Goal: Consume media (video, audio): Consume media (video, audio)

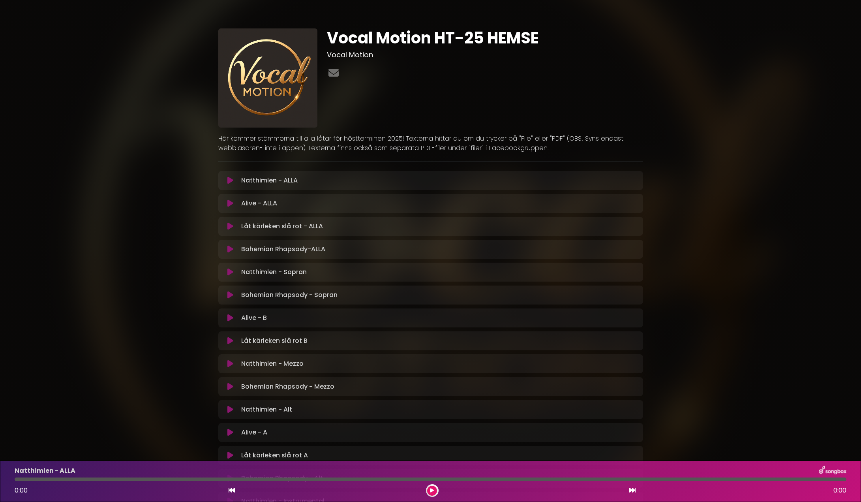
scroll to position [193, 0]
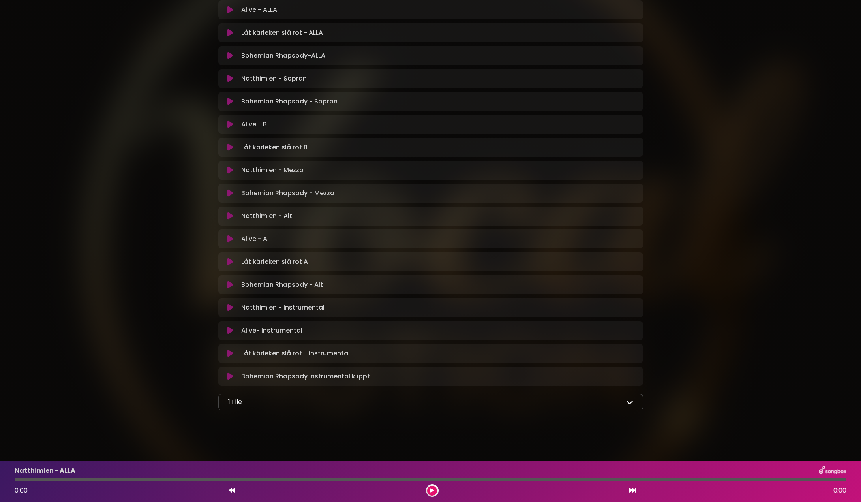
click at [631, 402] on icon at bounding box center [629, 401] width 7 height 7
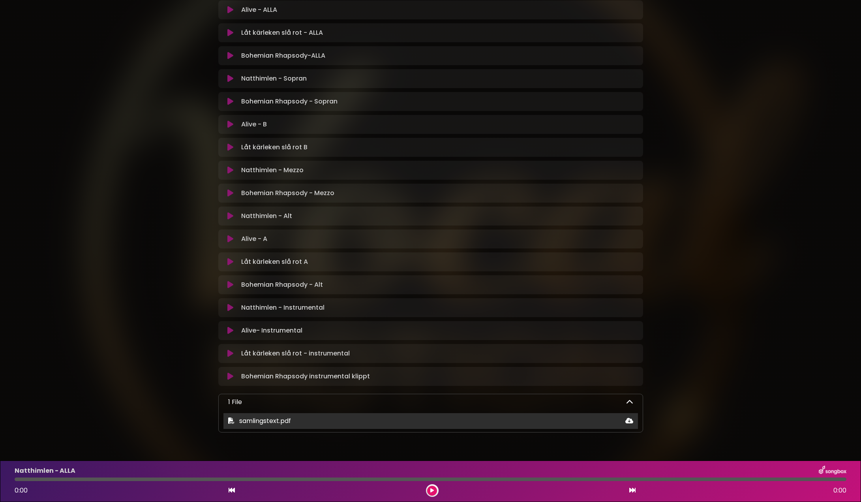
click at [254, 421] on span "samlingstext.pdf" at bounding box center [265, 420] width 52 height 9
click at [227, 422] on div "samlingstext.pdf" at bounding box center [430, 420] width 414 height 9
click at [233, 419] on icon at bounding box center [231, 420] width 6 height 6
click at [234, 420] on icon at bounding box center [231, 420] width 6 height 6
click at [626, 420] on icon at bounding box center [629, 420] width 8 height 6
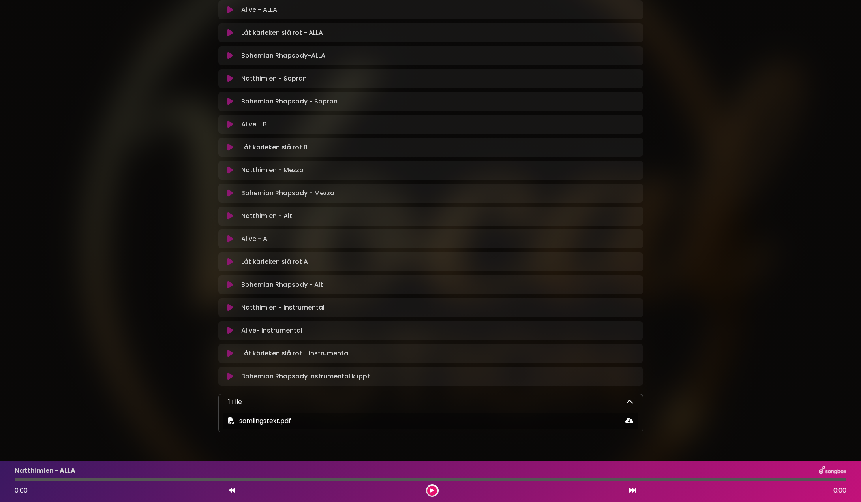
scroll to position [0, 0]
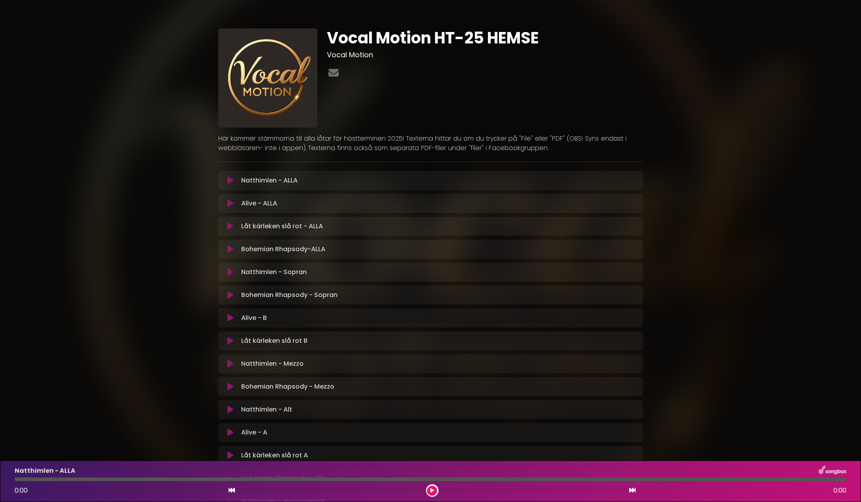
click at [228, 387] on icon at bounding box center [230, 387] width 6 height 8
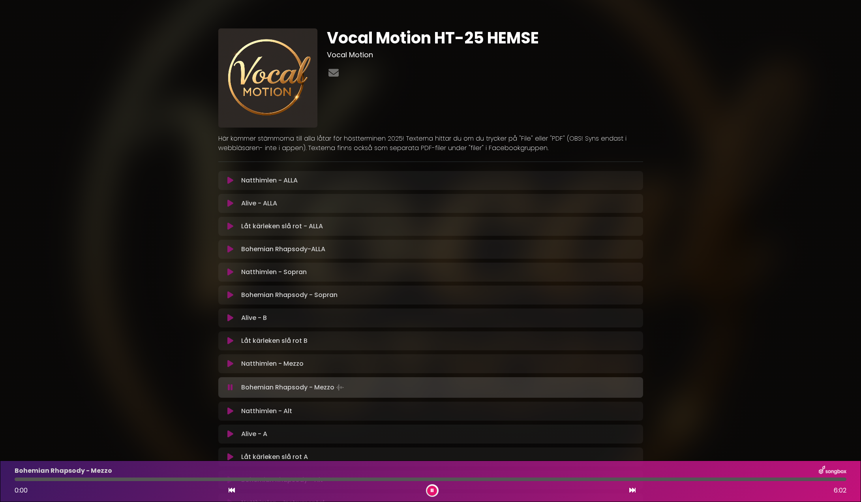
click at [229, 247] on icon at bounding box center [230, 249] width 6 height 8
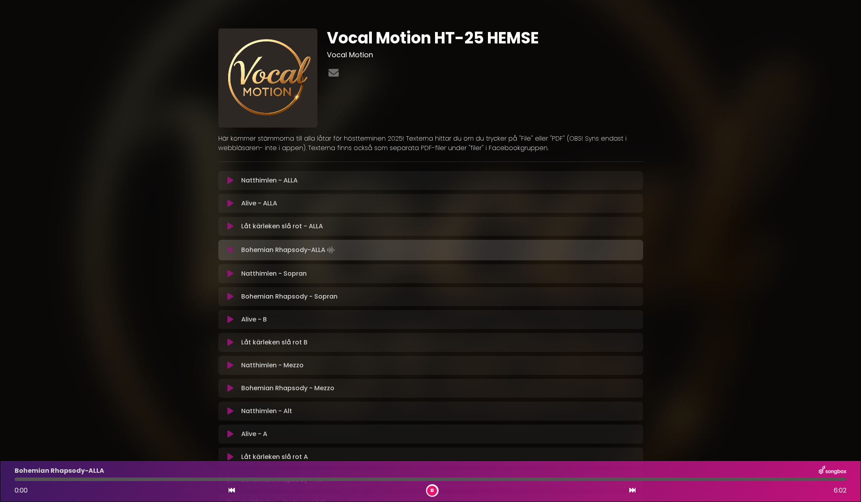
click at [449, 479] on div at bounding box center [431, 479] width 832 height 4
click at [228, 341] on icon at bounding box center [230, 342] width 6 height 8
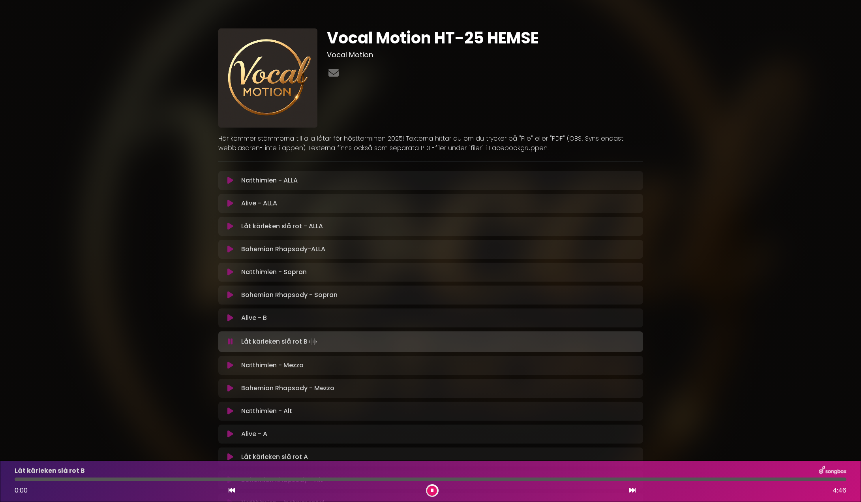
click at [229, 455] on icon at bounding box center [230, 457] width 6 height 8
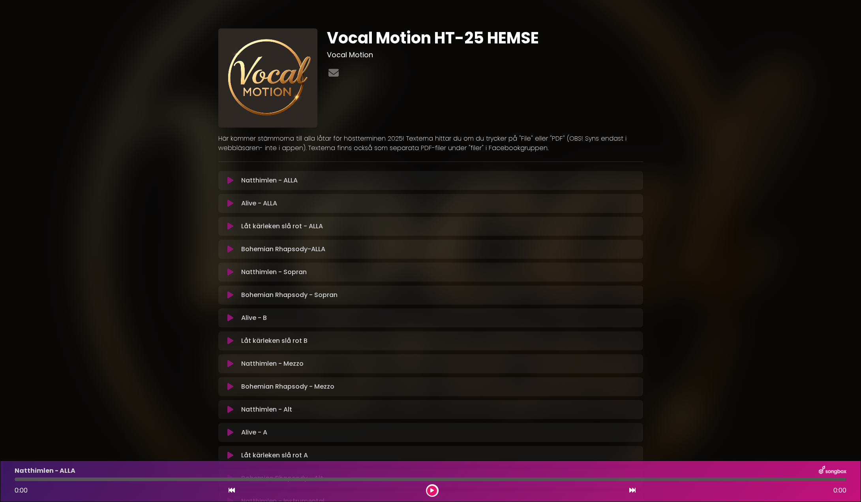
scroll to position [193, 0]
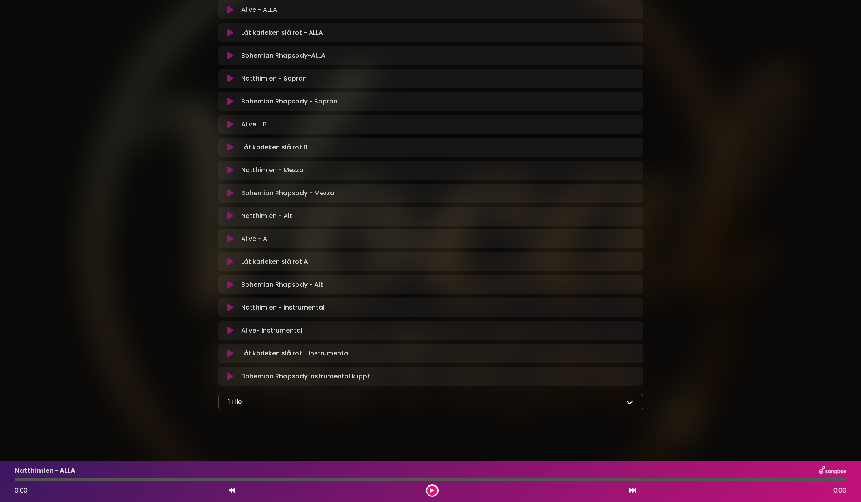
click at [228, 261] on icon at bounding box center [230, 262] width 6 height 8
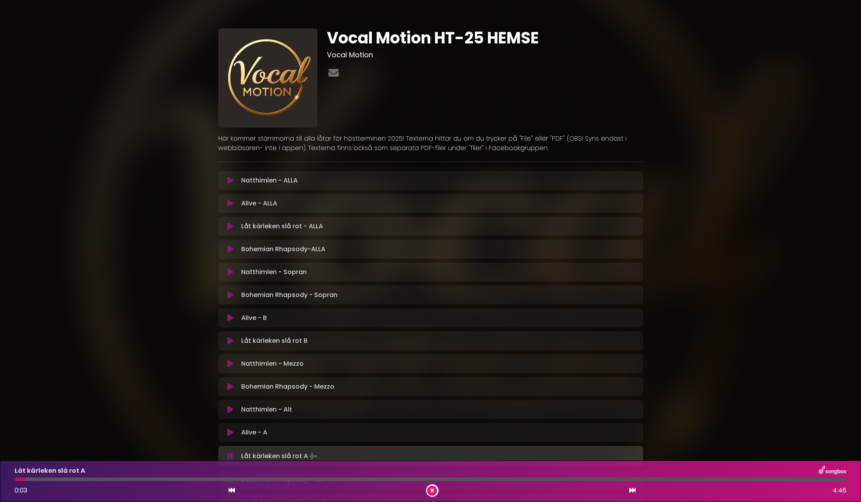
scroll to position [195, 0]
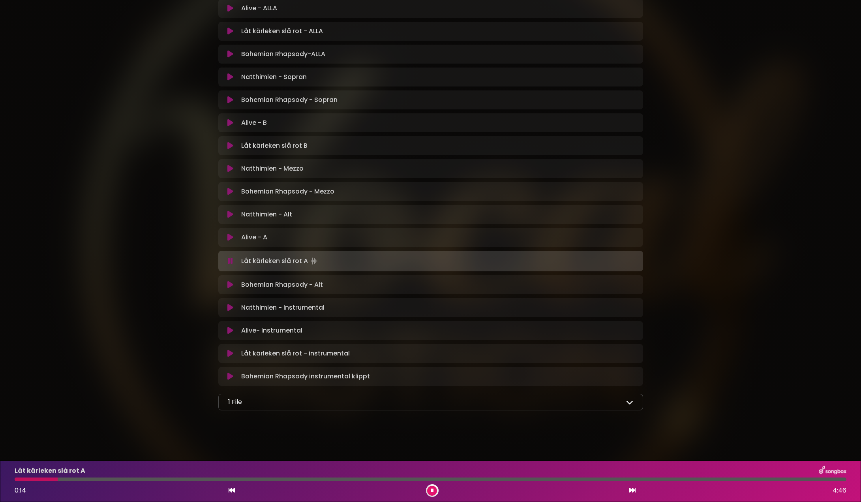
click at [83, 478] on div at bounding box center [431, 479] width 832 height 4
click at [157, 477] on div at bounding box center [431, 479] width 832 height 4
click at [515, 478] on div at bounding box center [431, 479] width 832 height 4
click at [227, 238] on icon at bounding box center [230, 237] width 6 height 8
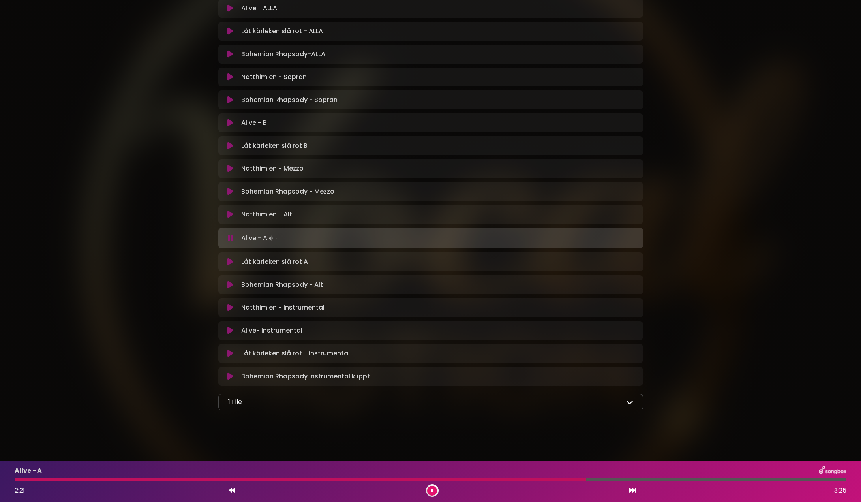
click at [586, 478] on div at bounding box center [431, 479] width 832 height 4
click at [615, 479] on div at bounding box center [431, 479] width 832 height 4
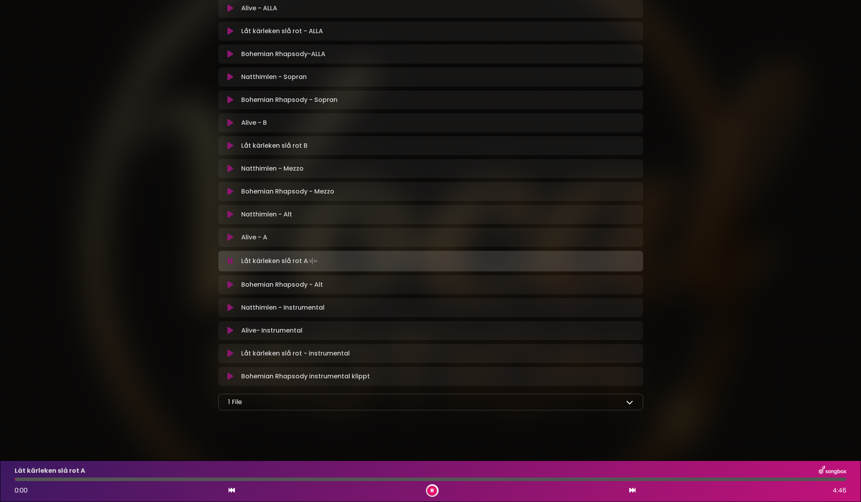
click at [228, 172] on icon at bounding box center [230, 169] width 6 height 8
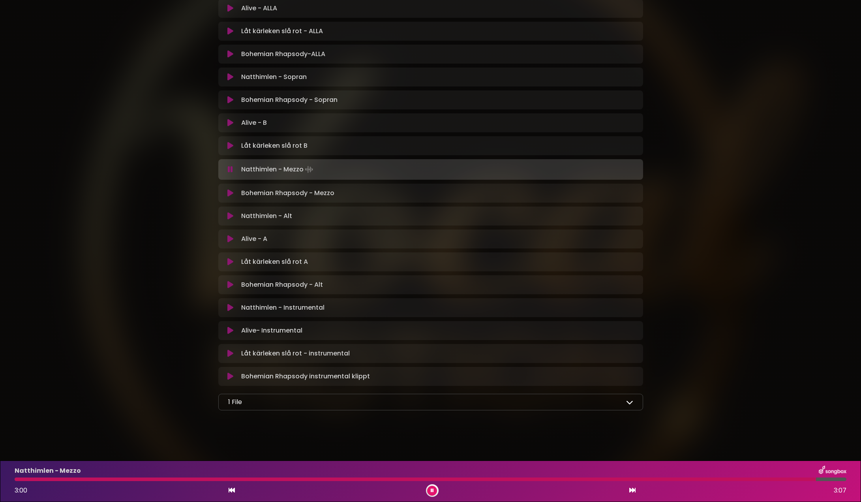
click at [24, 480] on div at bounding box center [415, 479] width 801 height 4
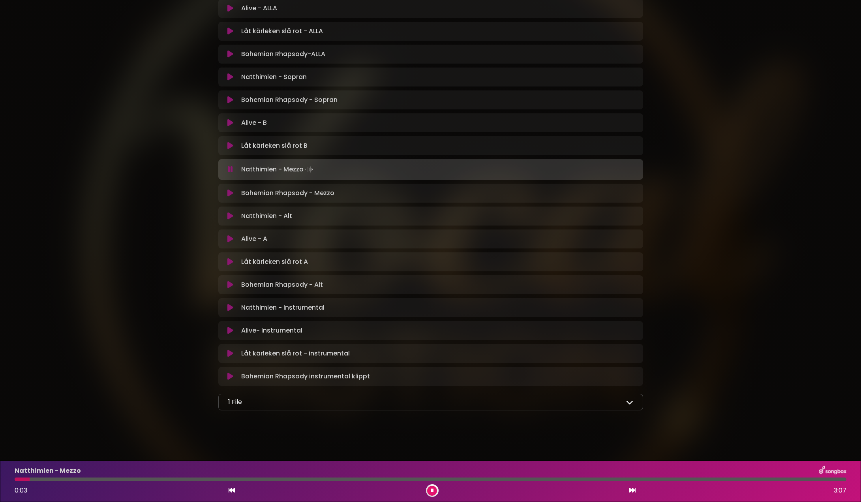
click at [42, 480] on div at bounding box center [431, 479] width 832 height 4
click at [37, 478] on div at bounding box center [31, 479] width 32 height 4
click at [29, 478] on div at bounding box center [27, 479] width 24 height 4
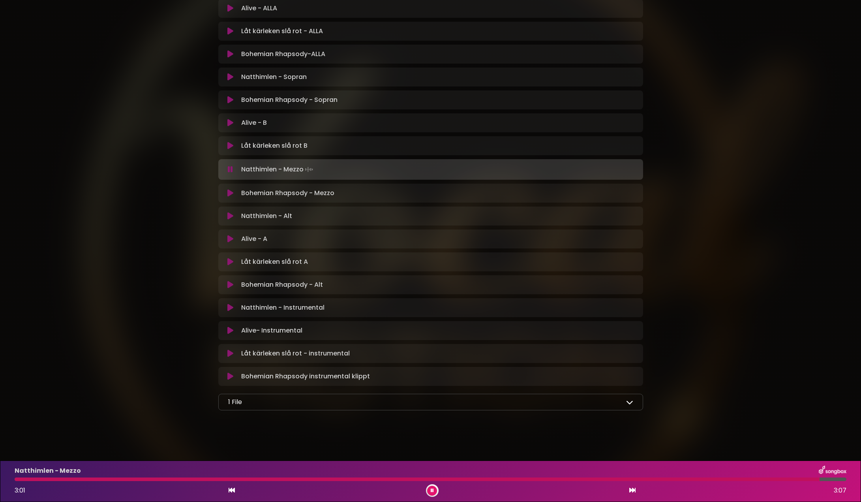
click at [17, 478] on div at bounding box center [417, 479] width 805 height 4
click at [230, 171] on icon at bounding box center [230, 169] width 5 height 8
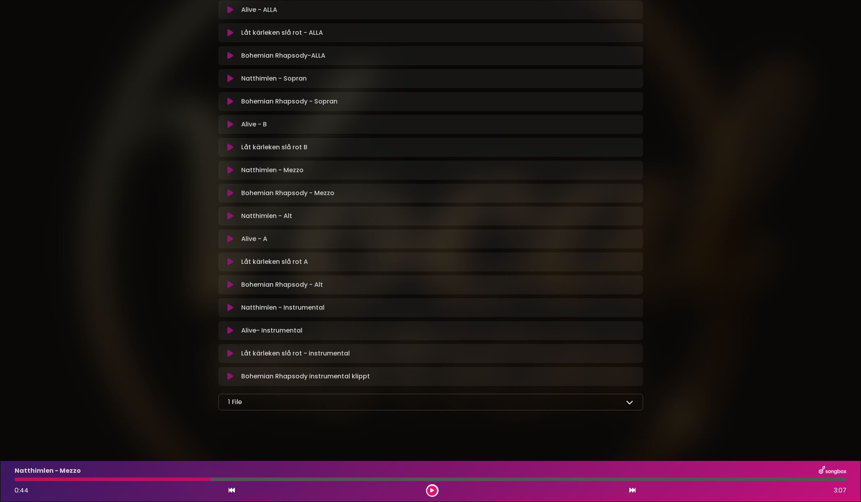
scroll to position [0, 0]
